Goal: Information Seeking & Learning: Find specific fact

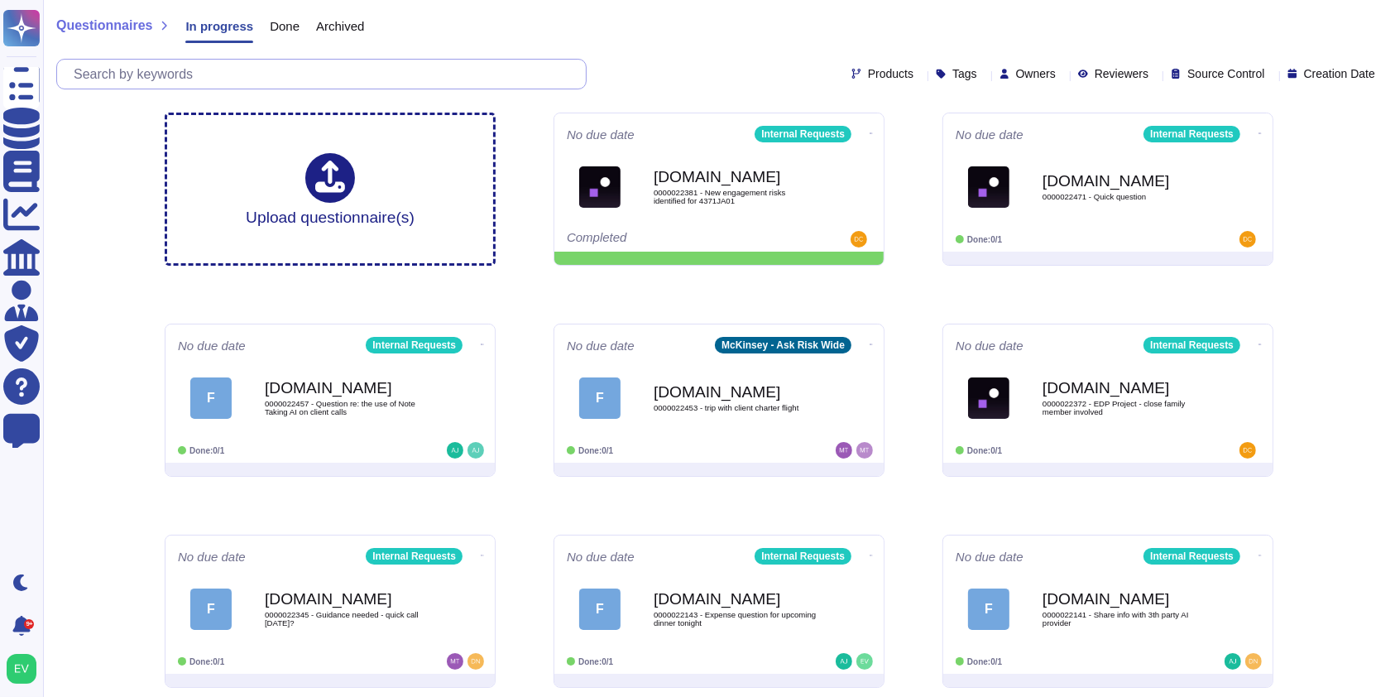
click at [271, 76] on input "text" at bounding box center [325, 74] width 520 height 29
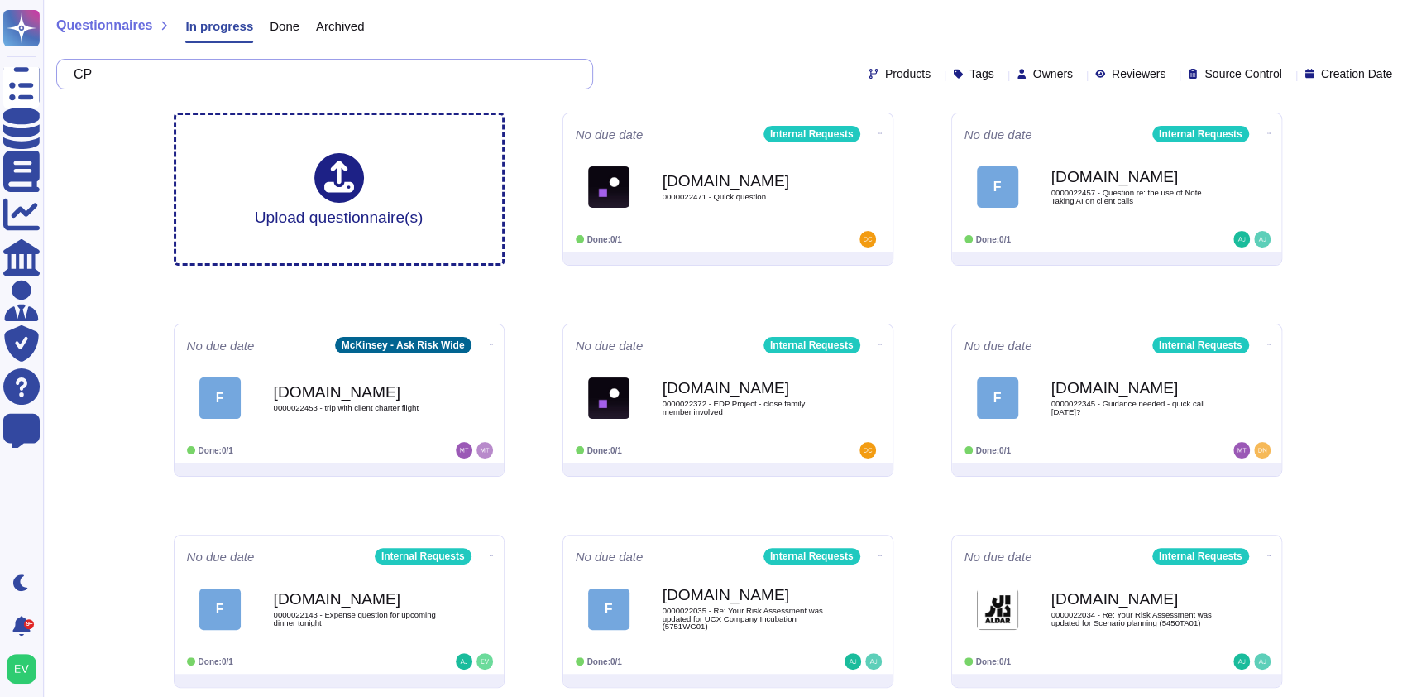
type input "C"
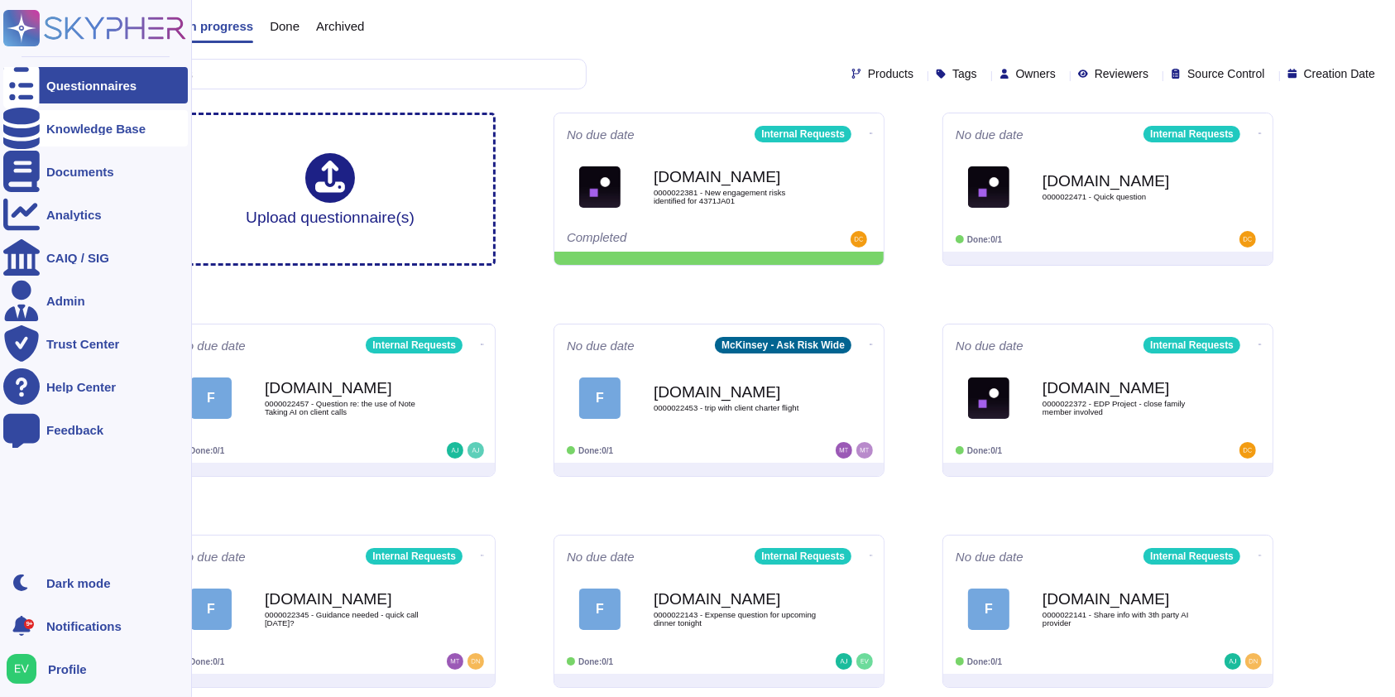
click at [96, 118] on div "Knowledge Base" at bounding box center [95, 128] width 185 height 36
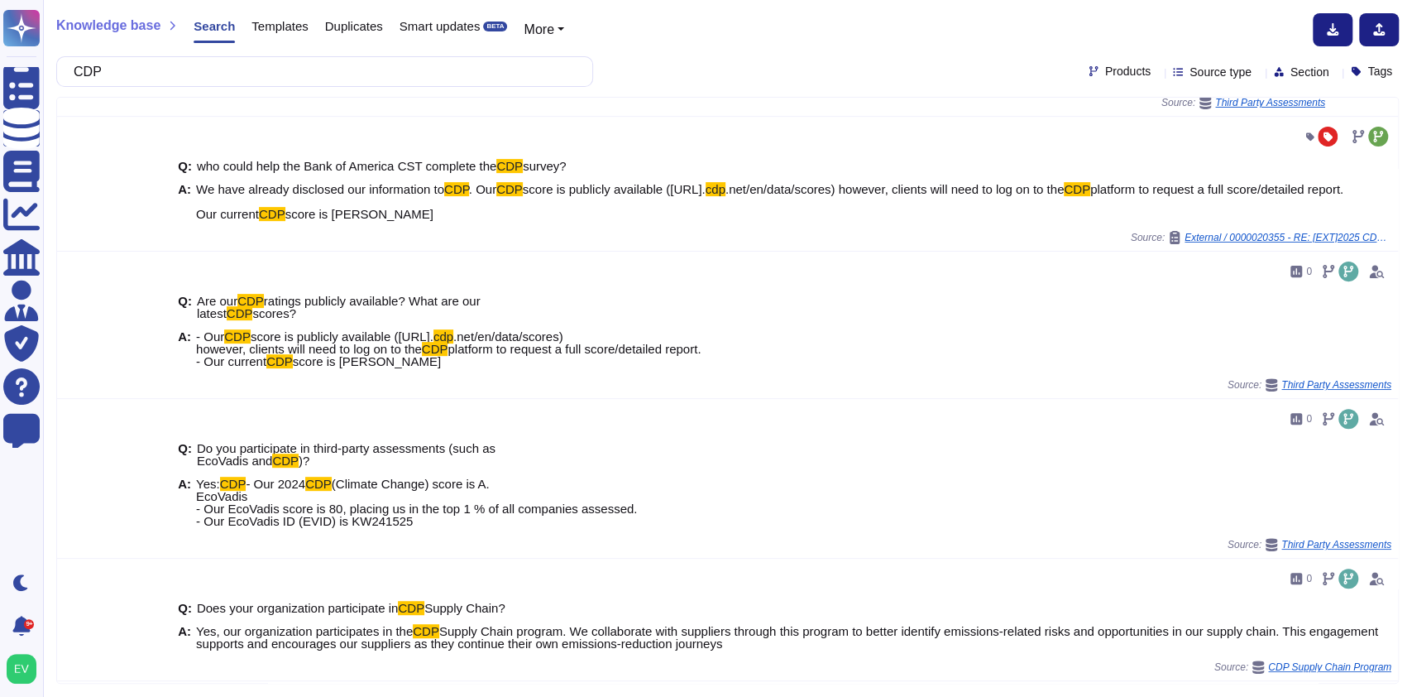
scroll to position [351, 0]
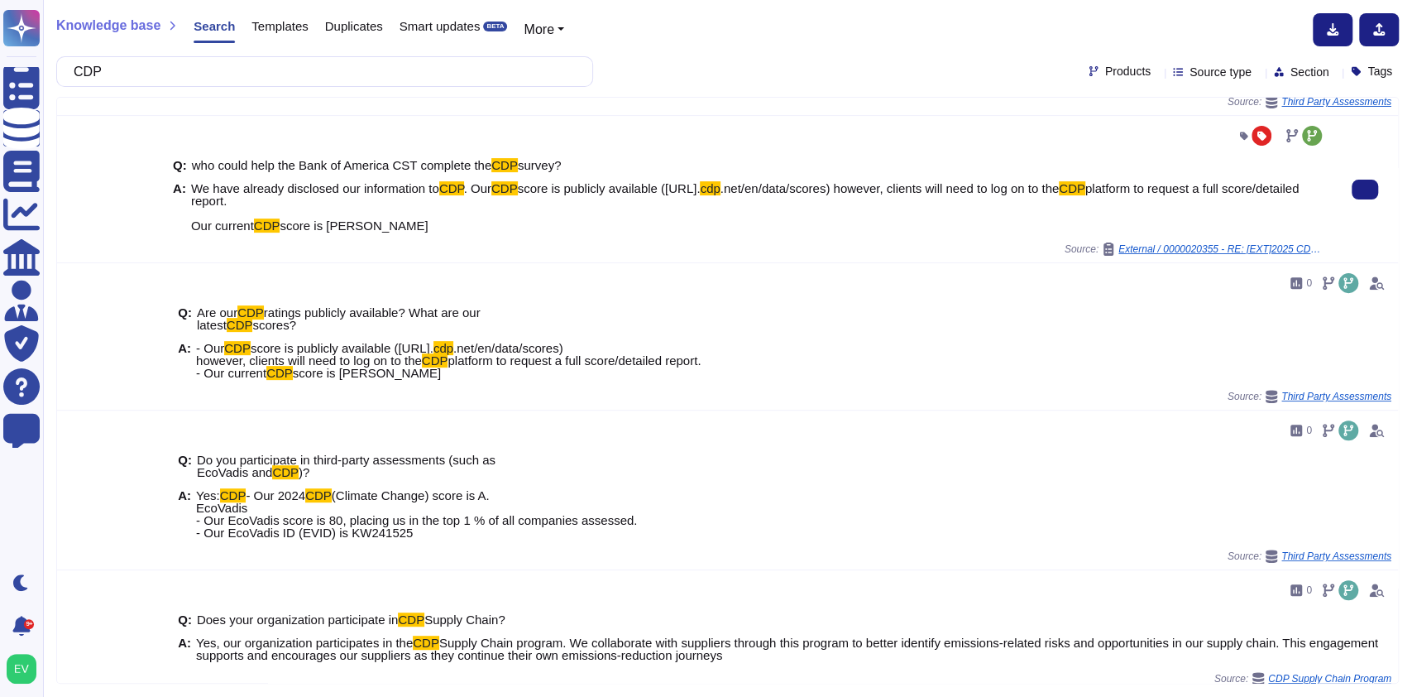
type input "CDP"
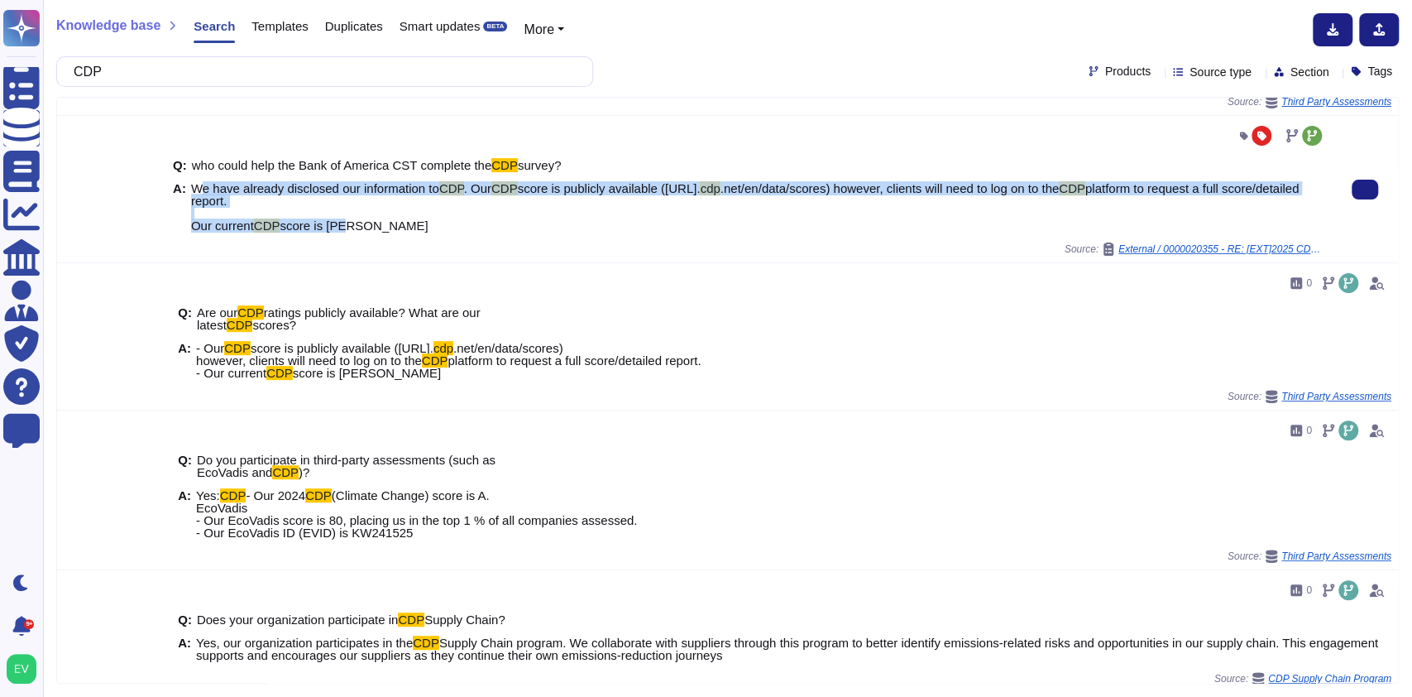
drag, startPoint x: 351, startPoint y: 218, endPoint x: 194, endPoint y: 175, distance: 162.2
click at [194, 175] on div "Q: who could help the Bank of America CST complete the CDP survey? A: We have a…" at bounding box center [749, 195] width 1153 height 93
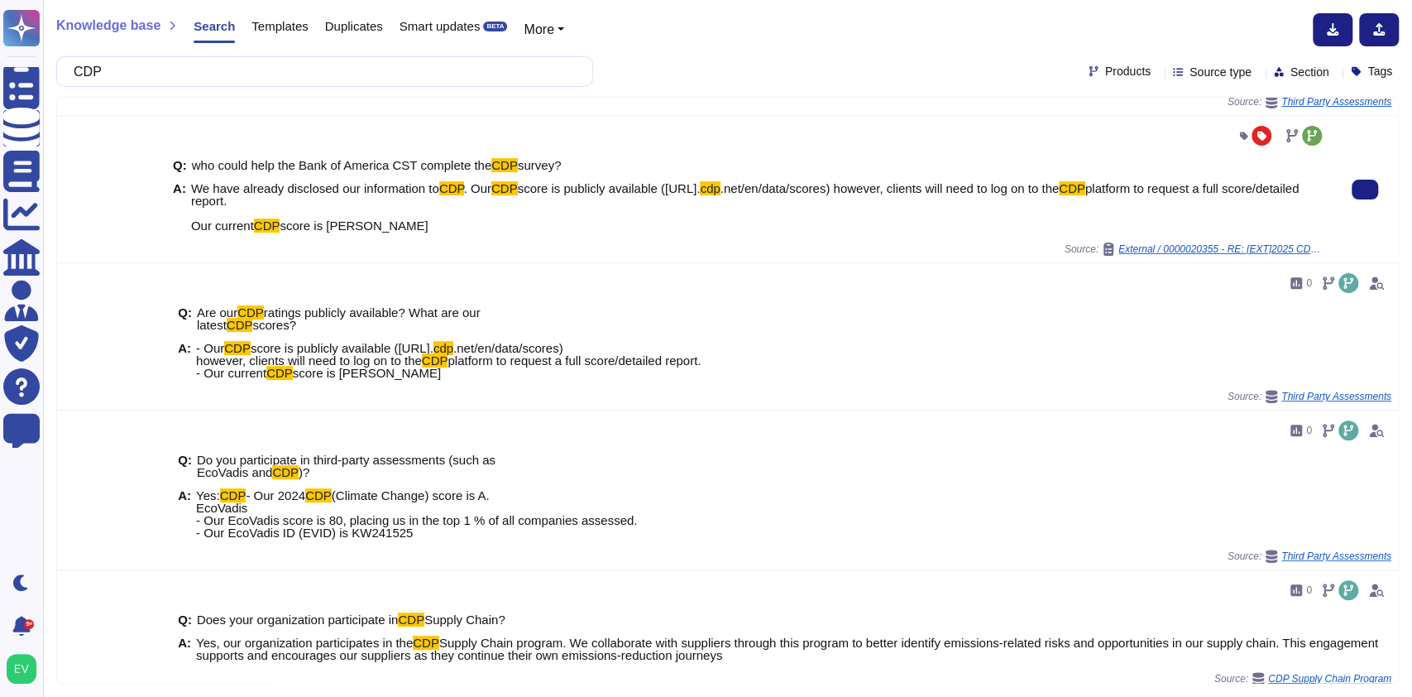
click at [193, 181] on span "We have already disclosed our information to" at bounding box center [315, 188] width 248 height 14
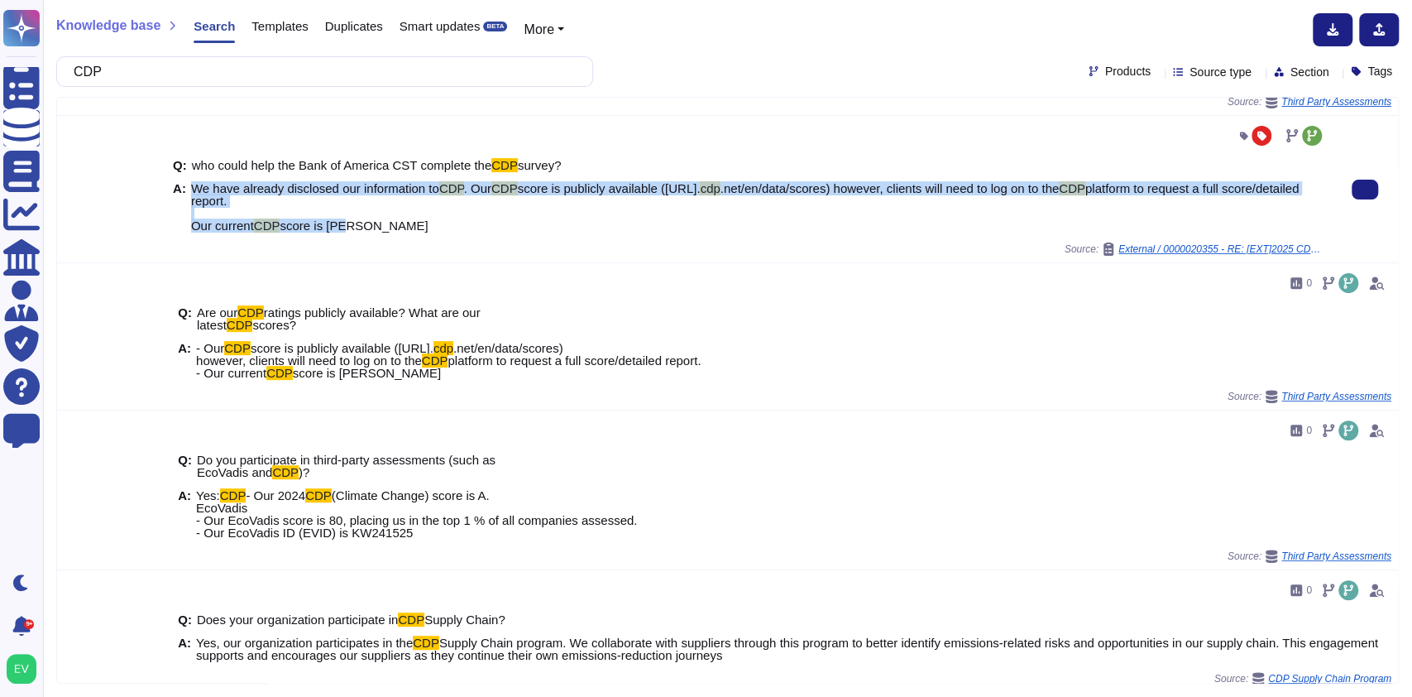
drag, startPoint x: 189, startPoint y: 173, endPoint x: 347, endPoint y: 215, distance: 163.6
click at [347, 215] on span "We have already disclosed our information to CDP . Our CDP score is publicly av…" at bounding box center [758, 207] width 1134 height 50
copy span "We have already disclosed our information to CDP . Our CDP score is publicly av…"
